Goal: Transaction & Acquisition: Book appointment/travel/reservation

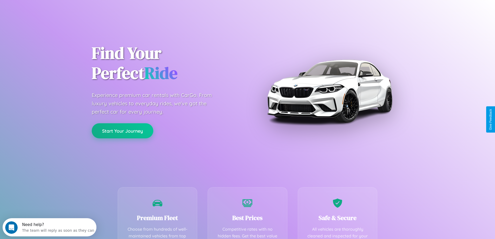
click at [122, 131] on button "Start Your Journey" at bounding box center [123, 130] width 62 height 15
click at [122, 130] on button "Start Your Journey" at bounding box center [123, 130] width 62 height 15
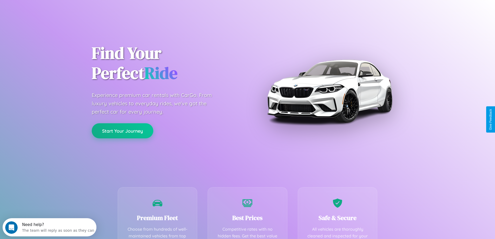
click at [122, 130] on button "Start Your Journey" at bounding box center [123, 130] width 62 height 15
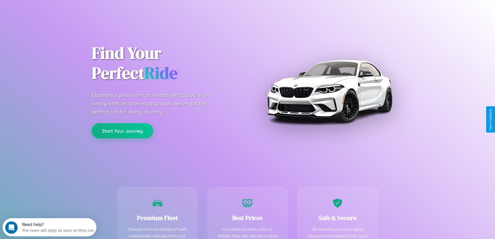
click at [122, 130] on button "Start Your Journey" at bounding box center [123, 130] width 62 height 15
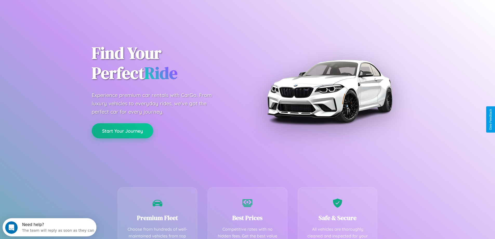
click at [122, 130] on button "Start Your Journey" at bounding box center [123, 130] width 62 height 15
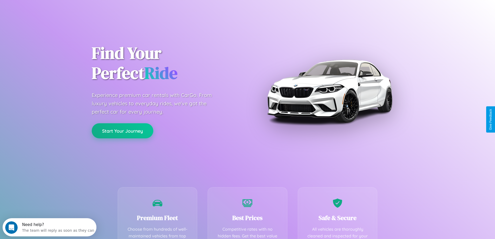
click at [122, 130] on button "Start Your Journey" at bounding box center [123, 130] width 62 height 15
